Goal: Task Accomplishment & Management: Use online tool/utility

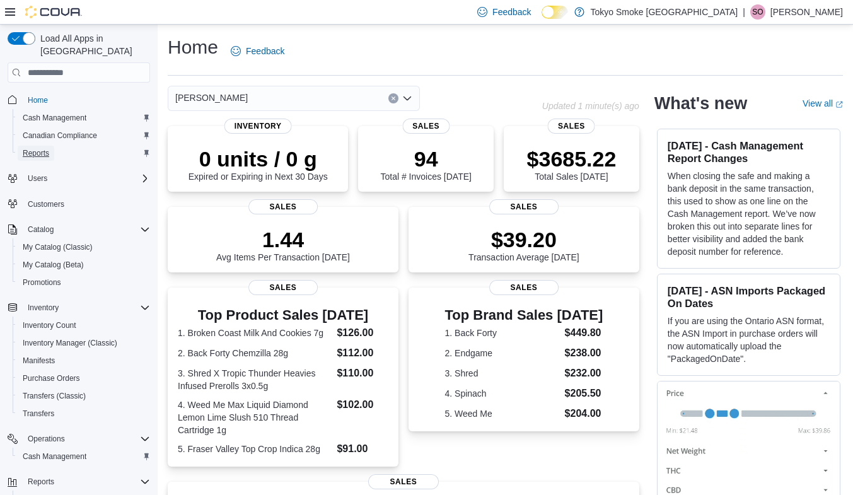
click at [43, 148] on span "Reports" at bounding box center [36, 153] width 26 height 10
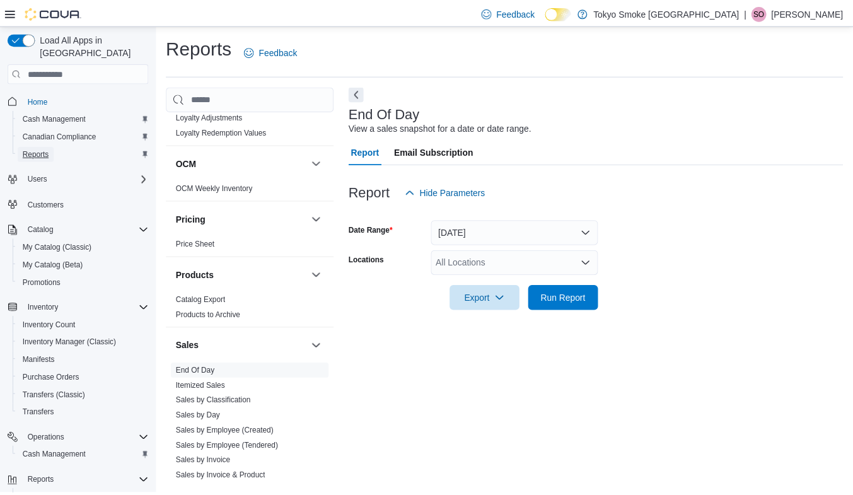
scroll to position [546, 0]
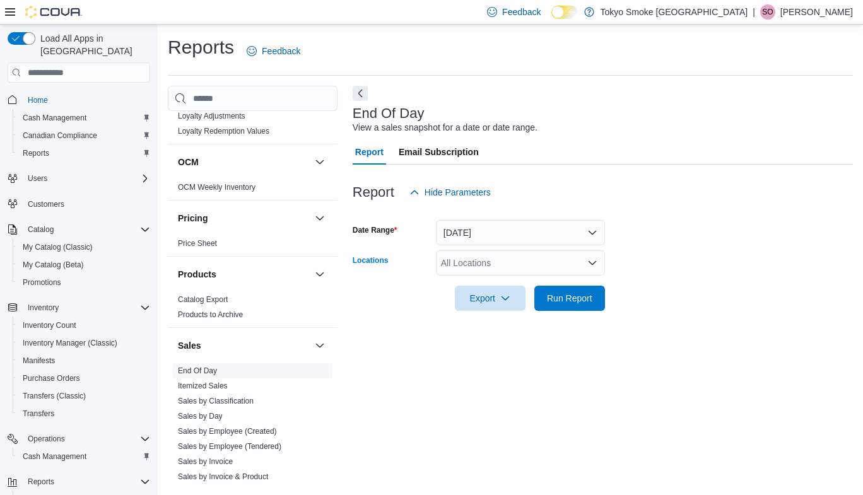
click at [479, 274] on div "All Locations" at bounding box center [520, 262] width 169 height 25
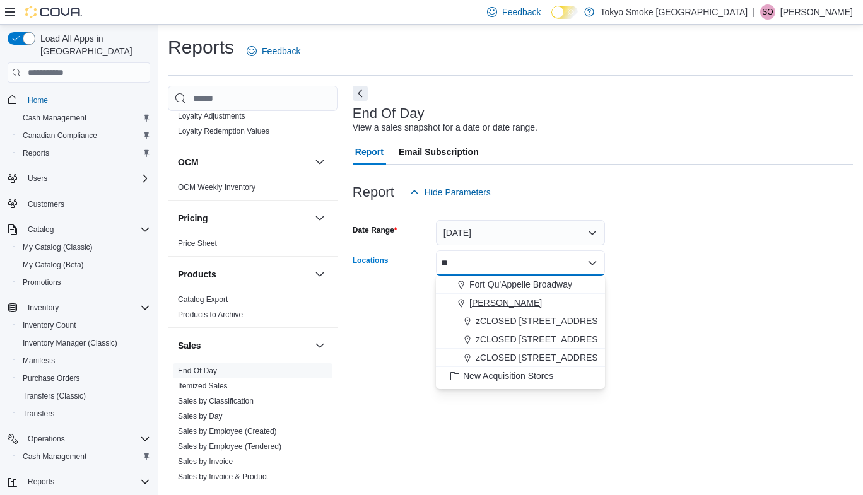
type input "**"
click at [494, 300] on span "[PERSON_NAME]" at bounding box center [505, 302] width 73 height 13
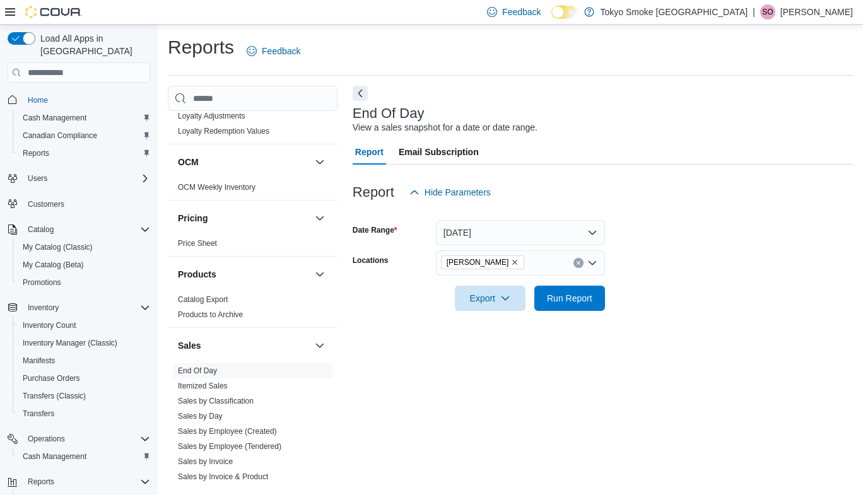
click at [663, 275] on form "Date Range [DATE] Locations [GEOGRAPHIC_DATA][PERSON_NAME] Export Run Report" at bounding box center [603, 258] width 500 height 106
click at [559, 301] on span "Run Report" at bounding box center [569, 297] width 45 height 13
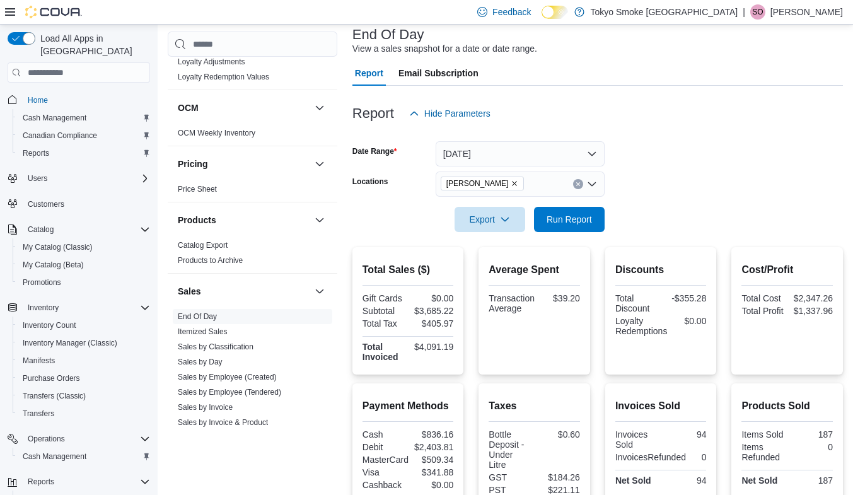
scroll to position [67, 0]
